Goal: Complete application form: Complete application form

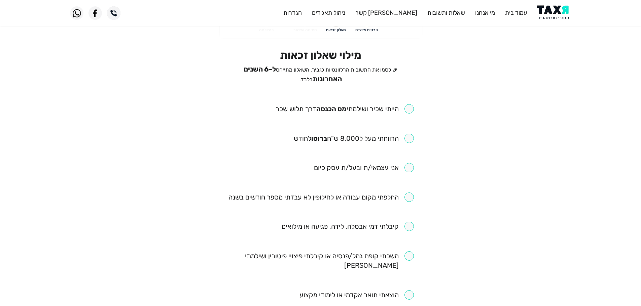
scroll to position [34, 0]
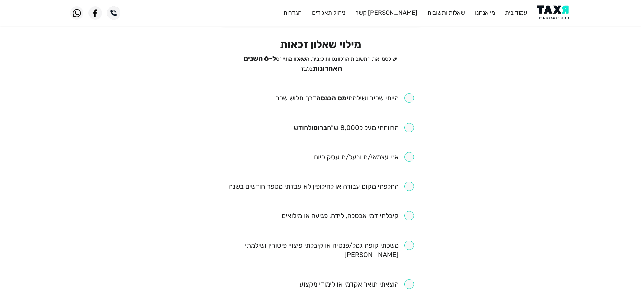
click at [411, 93] on input "checkbox" at bounding box center [344, 97] width 138 height 9
checkbox input "true"
click at [411, 126] on input "checkbox" at bounding box center [354, 127] width 120 height 9
checkbox input "true"
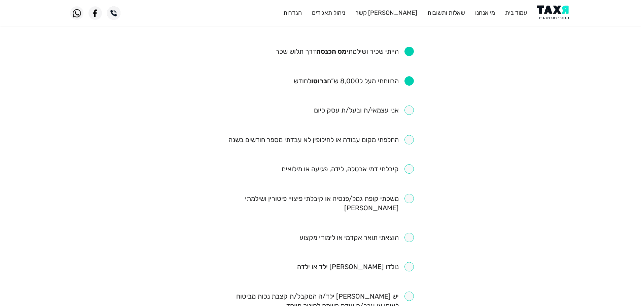
scroll to position [101, 0]
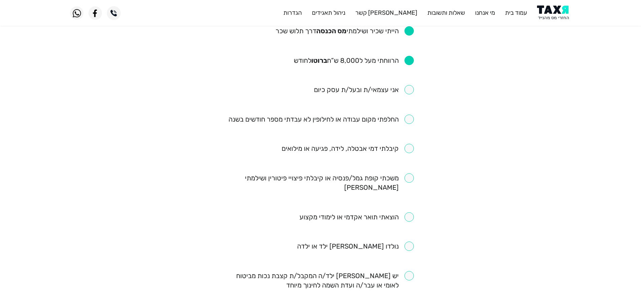
click at [410, 118] on input "checkbox" at bounding box center [320, 119] width 185 height 9
checkbox input "true"
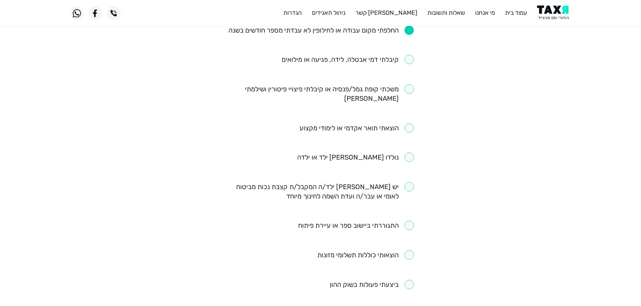
scroll to position [202, 0]
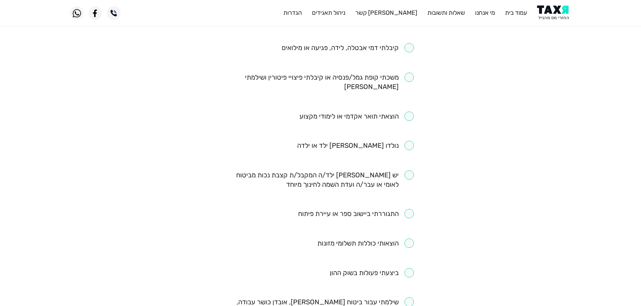
click at [410, 49] on input "checkbox" at bounding box center [347, 47] width 132 height 9
checkbox input "true"
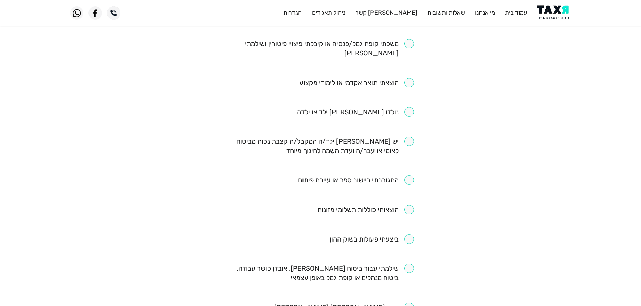
scroll to position [269, 0]
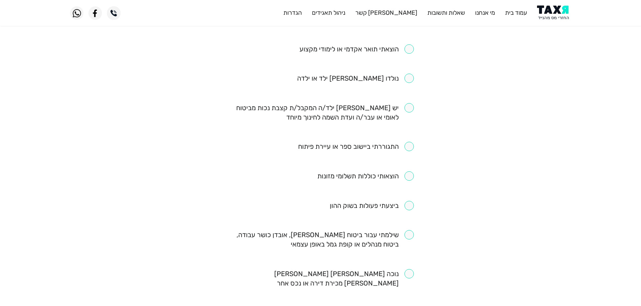
click at [412, 142] on input "checkbox" at bounding box center [356, 146] width 116 height 9
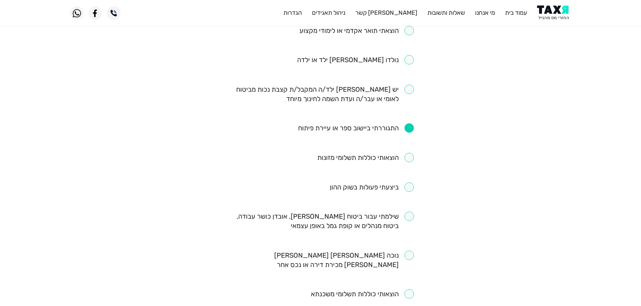
scroll to position [303, 0]
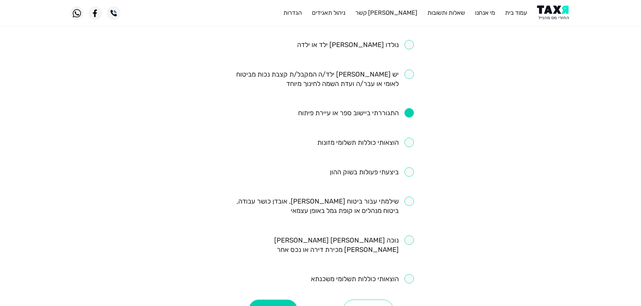
click at [410, 108] on input "checkbox" at bounding box center [356, 112] width 116 height 9
checkbox input "false"
click at [274, 300] on button "המשך" at bounding box center [273, 310] width 49 height 20
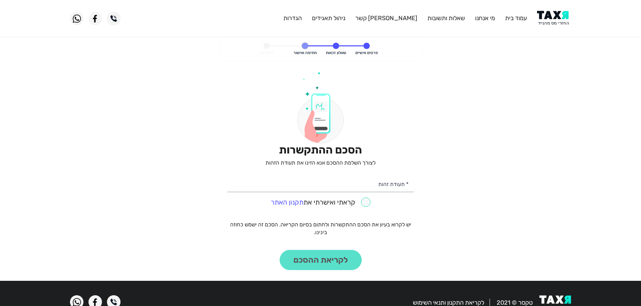
click at [552, 20] on img at bounding box center [554, 18] width 34 height 15
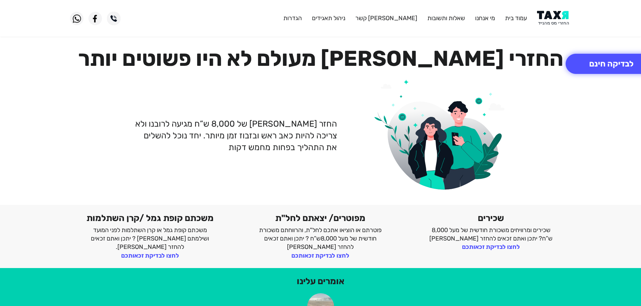
click at [545, 18] on img at bounding box center [554, 18] width 34 height 15
click at [553, 16] on img at bounding box center [554, 18] width 34 height 15
click at [567, 18] on img at bounding box center [554, 18] width 34 height 15
click at [558, 17] on img at bounding box center [554, 18] width 34 height 15
click at [595, 56] on button "לבדיקה חינם" at bounding box center [610, 64] width 91 height 20
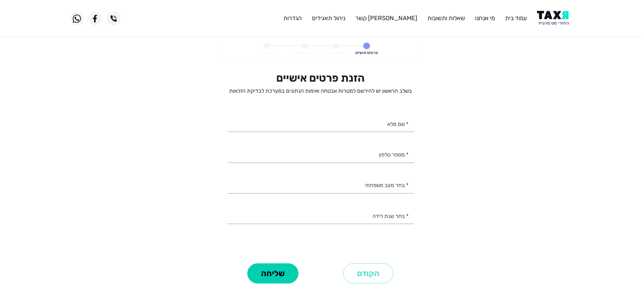
select select
click at [405, 158] on input "* מספר טלפון" at bounding box center [320, 154] width 186 height 17
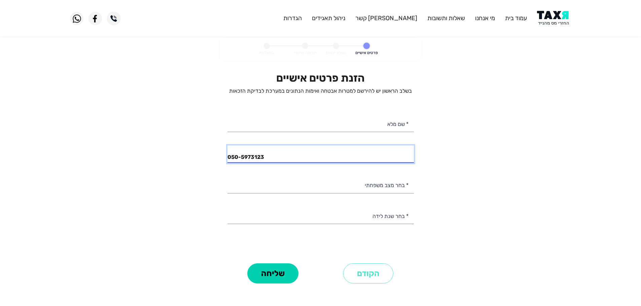
type input "050-5973123"
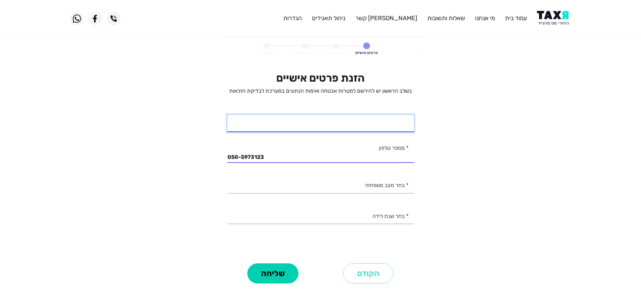
click at [384, 120] on input "* שם מלא" at bounding box center [320, 123] width 186 height 17
type input "[PERSON_NAME]"
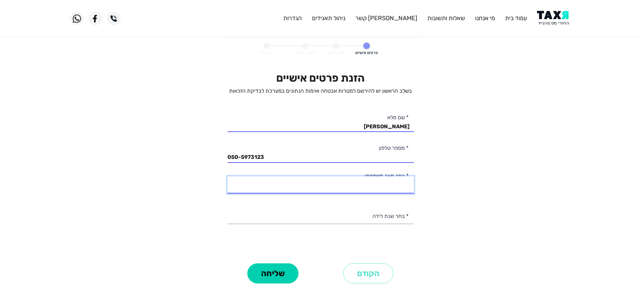
click at [402, 188] on select "רווק/ה נשוי/[PERSON_NAME]/ה אלמן/נה" at bounding box center [320, 185] width 186 height 17
select select "1: Single"
click at [227, 177] on select "רווק/ה נשוי/[PERSON_NAME]/ה אלמן/נה" at bounding box center [320, 185] width 186 height 17
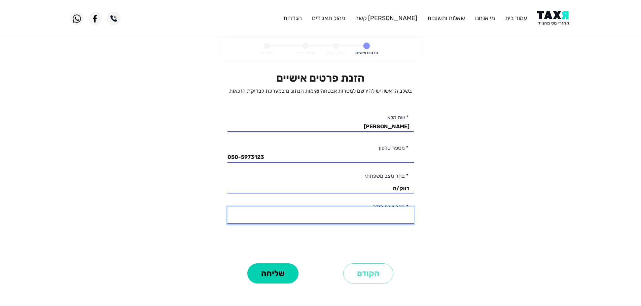
click at [389, 219] on select "2003 2002 2001 2000 1999 1998 1997 1996 1995 1994 1993 1992 1991 1990 1989 1988…" at bounding box center [320, 215] width 186 height 17
select select "2: 2002"
click at [227, 207] on select "2003 2002 2001 2000 1999 1998 1997 1996 1995 1994 1993 1992 1991 1990 1989 1988…" at bounding box center [320, 215] width 186 height 17
click at [286, 272] on button "שליחה" at bounding box center [272, 274] width 51 height 20
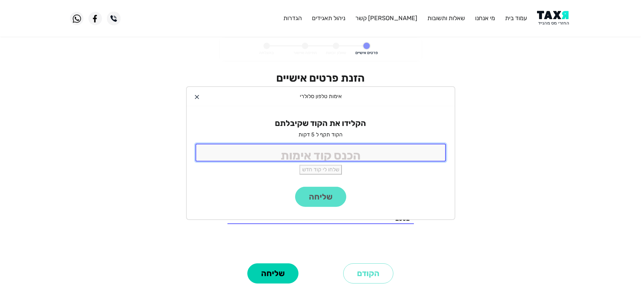
click at [354, 152] on input "tel" at bounding box center [320, 153] width 250 height 18
type input "9988"
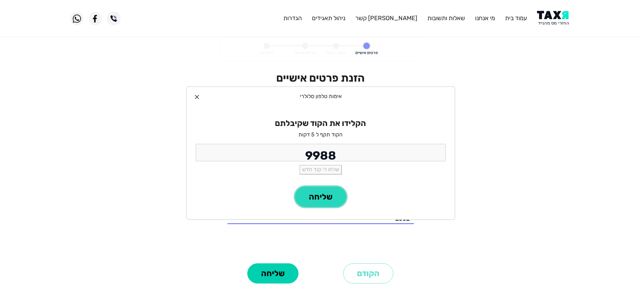
click at [317, 199] on button "שליחה" at bounding box center [320, 197] width 51 height 20
